Goal: Task Accomplishment & Management: Complete application form

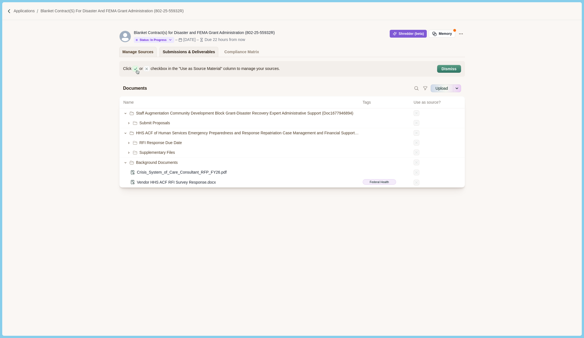
click at [176, 55] on div "Submissions & Deliverables" at bounding box center [189, 52] width 52 height 10
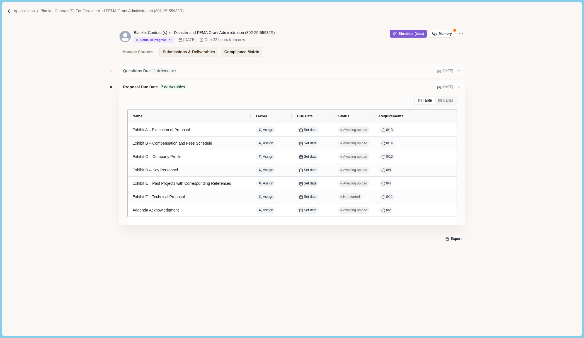
click at [241, 52] on div "Compliance Matrix" at bounding box center [241, 52] width 35 height 10
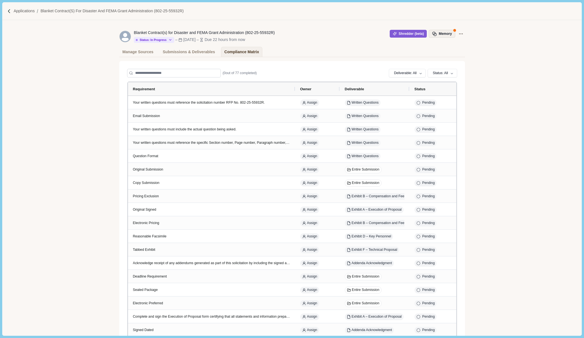
click at [447, 34] on button "Memory" at bounding box center [442, 34] width 26 height 8
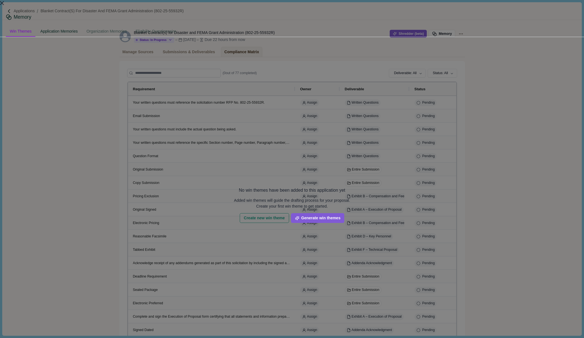
click at [82, 26] on div "Application Memories" at bounding box center [59, 31] width 45 height 10
click at [35, 26] on div "Win Themes" at bounding box center [21, 31] width 30 height 10
click at [345, 213] on button "Generate win themes" at bounding box center [318, 218] width 54 height 10
click at [304, 12] on div "Memory Win Themes Application Memories Organization Memories Eligibility Questi…" at bounding box center [292, 169] width 584 height 338
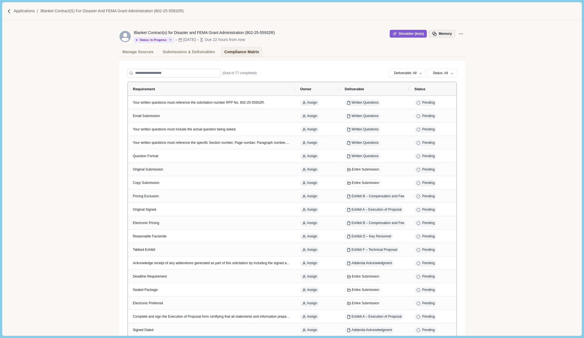
click at [445, 37] on button "Memory" at bounding box center [442, 34] width 26 height 8
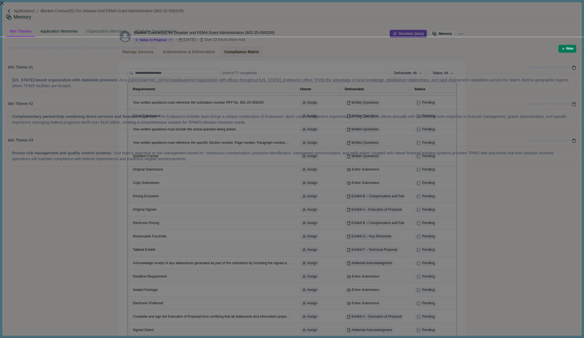
click at [82, 26] on div "Application Memories" at bounding box center [59, 31] width 45 height 10
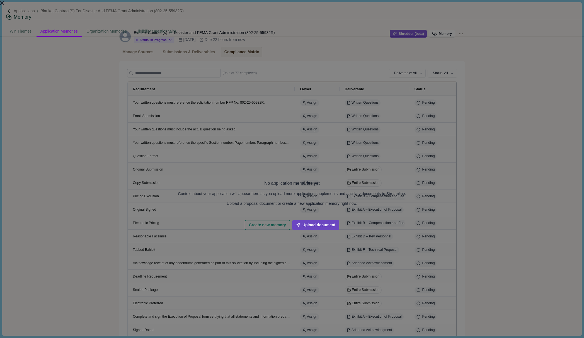
click at [339, 220] on button "Upload document" at bounding box center [315, 225] width 47 height 10
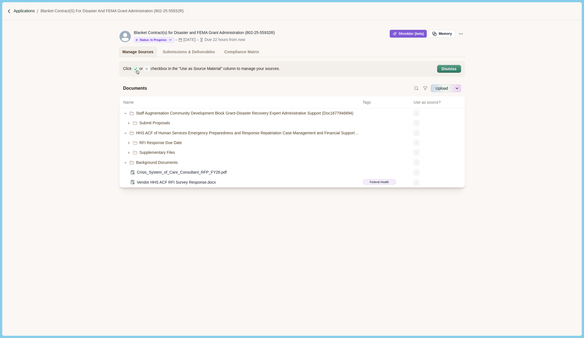
click at [22, 11] on p "Applications" at bounding box center [24, 11] width 21 height 6
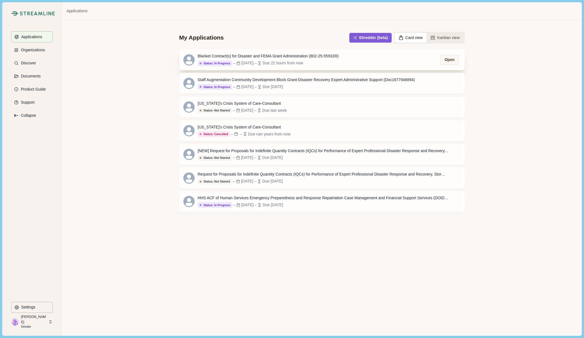
click at [251, 58] on div "Blanket Contract(s) for Disaster and FEMA Grant Administration (802-25-55932R)" at bounding box center [268, 56] width 141 height 6
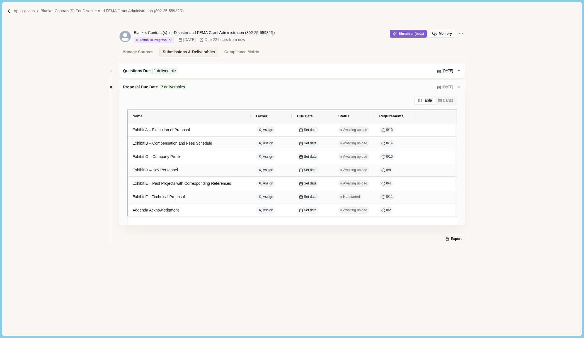
click at [452, 72] on span "Aug 7, 2025" at bounding box center [448, 71] width 11 height 5
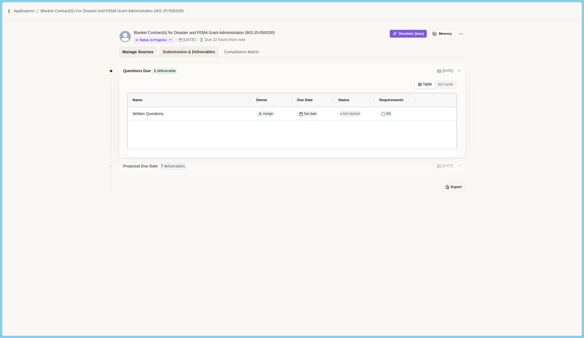
click at [135, 54] on div "Manage Sources" at bounding box center [137, 52] width 31 height 10
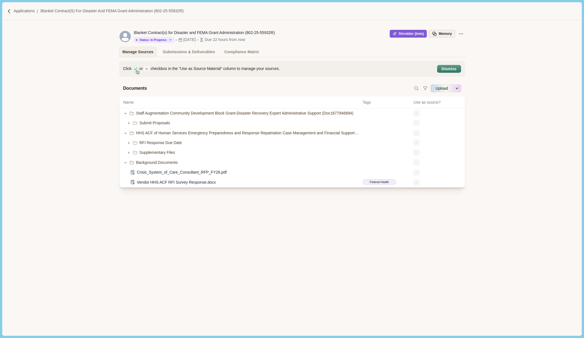
click at [452, 35] on button "Memory" at bounding box center [442, 34] width 26 height 8
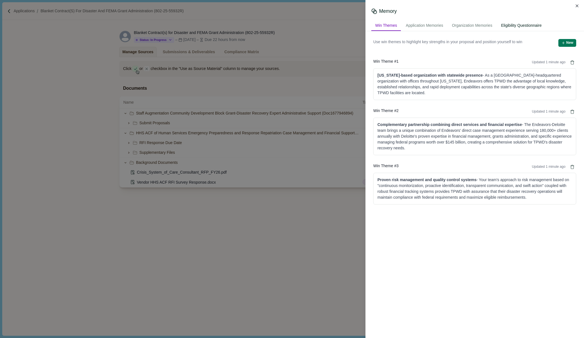
click at [536, 28] on div "Eligibility Questionnaire" at bounding box center [521, 26] width 49 height 10
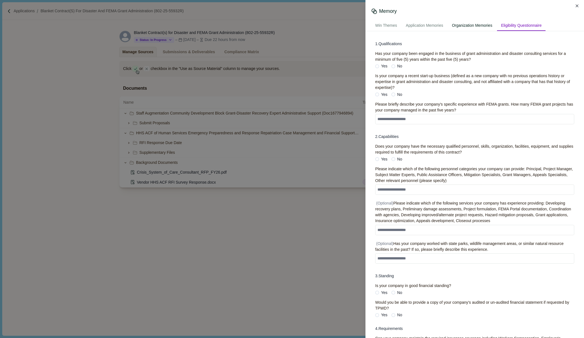
click at [474, 25] on div "Organization Memories" at bounding box center [472, 26] width 48 height 10
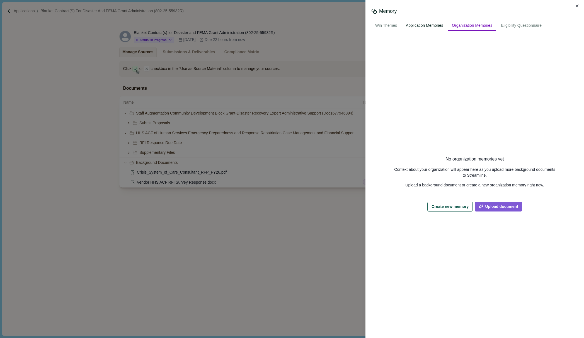
click at [435, 26] on div "Application Memories" at bounding box center [424, 26] width 45 height 10
click at [388, 27] on div "Win Themes" at bounding box center [386, 26] width 30 height 10
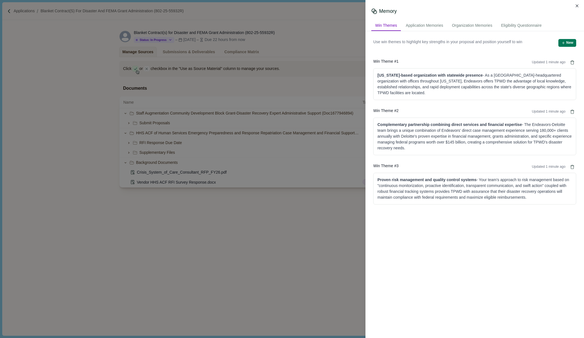
click at [111, 198] on div "Memory Win Themes Application Memories Organization Memories Eligibility Questi…" at bounding box center [292, 169] width 584 height 338
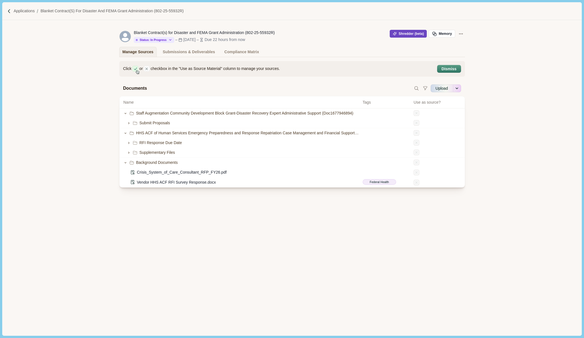
click at [398, 31] on button "Shredder (beta)" at bounding box center [408, 34] width 37 height 8
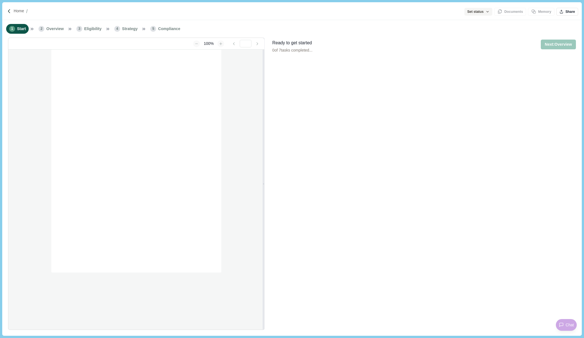
type input "**********"
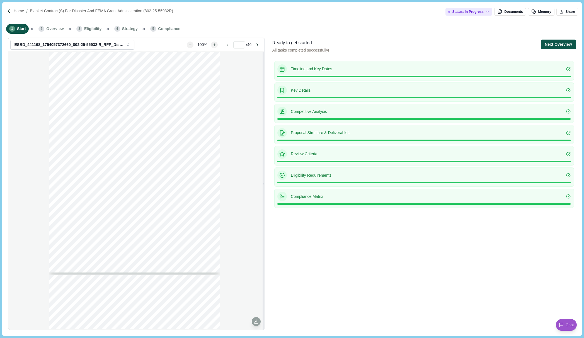
click at [568, 48] on button "Next: Overview" at bounding box center [558, 45] width 35 height 10
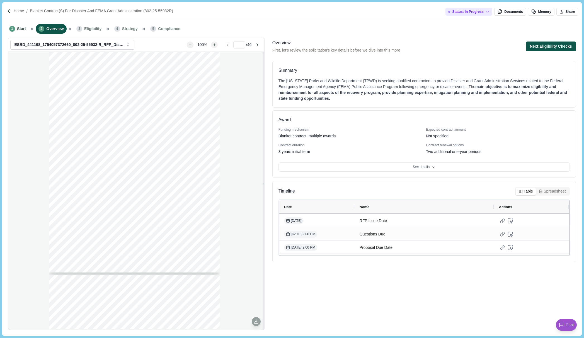
click at [544, 43] on button "Next: Eligibility Checks" at bounding box center [551, 47] width 50 height 10
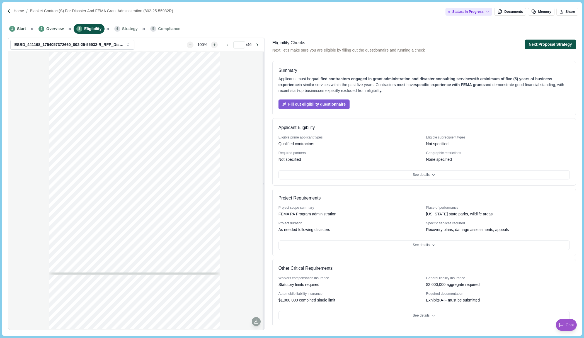
click at [556, 44] on button "Next: Proposal Strategy" at bounding box center [550, 45] width 51 height 10
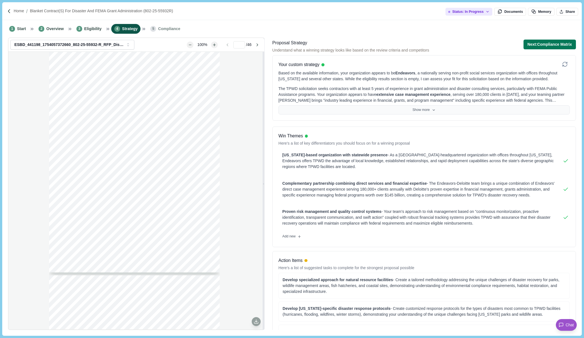
click at [433, 109] on icon at bounding box center [434, 110] width 4 height 4
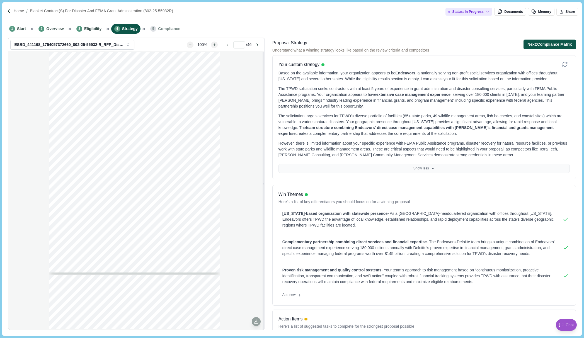
click at [552, 45] on button "Next: Compliance Matrix" at bounding box center [550, 45] width 52 height 10
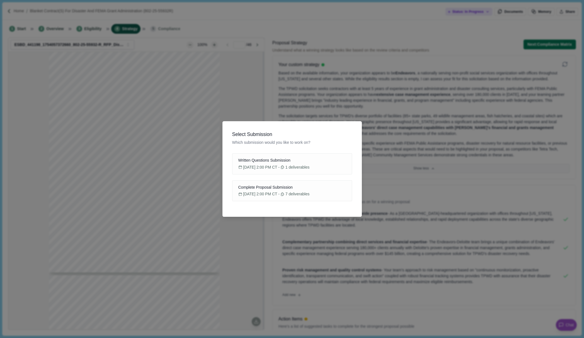
click at [479, 48] on div "Select Submission Which submission would you like to work on? Written Questions…" at bounding box center [292, 169] width 584 height 338
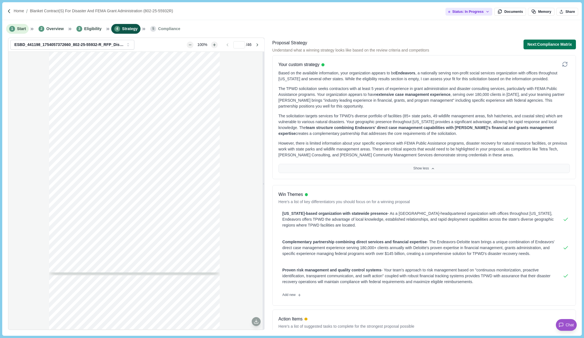
click at [26, 26] on li "1 Start" at bounding box center [17, 29] width 23 height 10
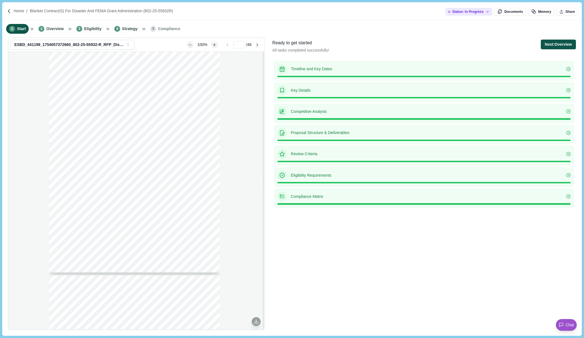
click at [559, 46] on button "Next: Overview" at bounding box center [558, 45] width 35 height 10
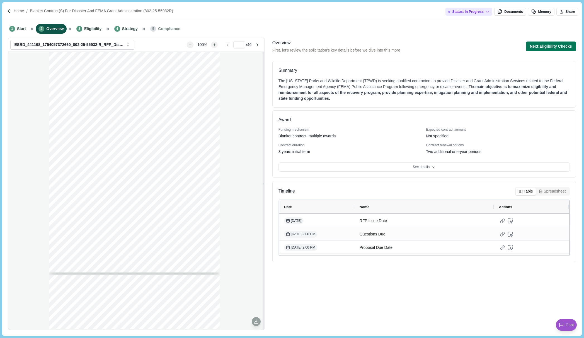
click at [559, 46] on button "Next: Eligibility Checks" at bounding box center [551, 47] width 50 height 10
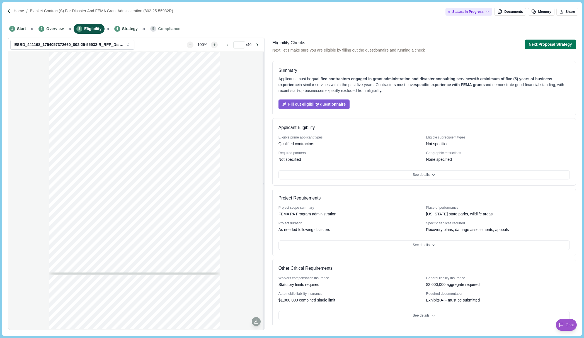
click at [559, 46] on button "Next: Proposal Strategy" at bounding box center [550, 45] width 51 height 10
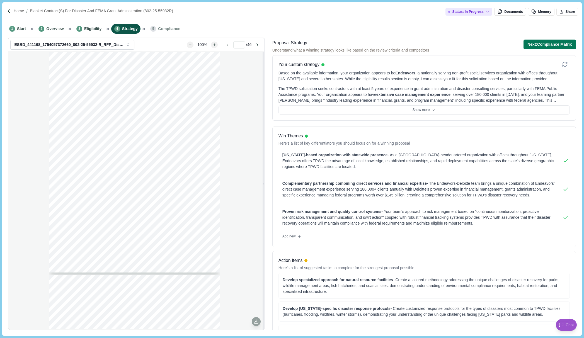
click at [559, 46] on button "Next: Compliance Matrix" at bounding box center [550, 45] width 52 height 10
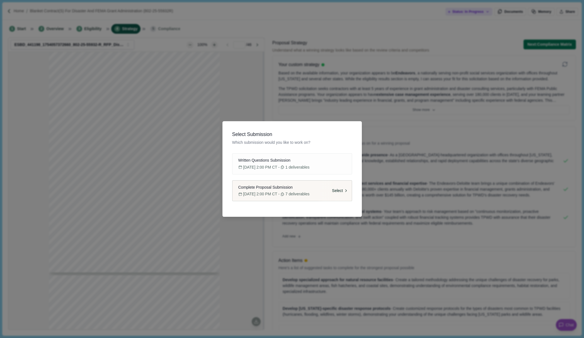
click at [297, 200] on button "Complete Proposal Submission [DATE] 2:00 PM CT - 7 deliverables Select" at bounding box center [292, 190] width 120 height 21
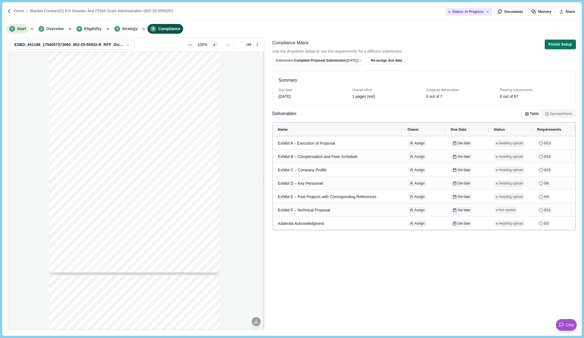
click at [18, 30] on span "Start" at bounding box center [21, 29] width 9 height 6
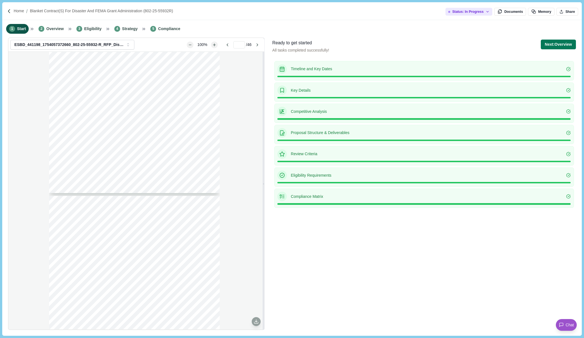
scroll to position [976, 0]
type input "*"
click at [31, 129] on div "[US_STATE] Parks and Wildlife Department Purchasing and Contracting C-1 [STREET…" at bounding box center [136, 191] width 256 height 278
